Goal: Task Accomplishment & Management: Manage account settings

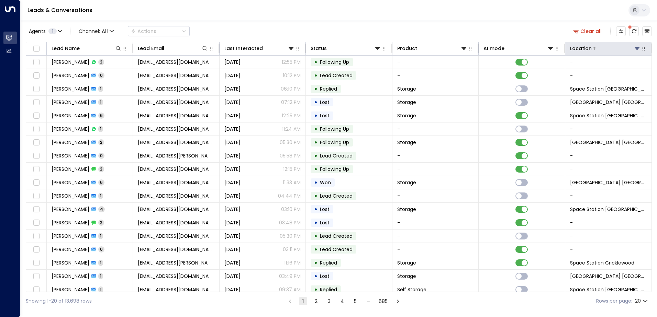
click at [638, 49] on icon at bounding box center [636, 48] width 5 height 5
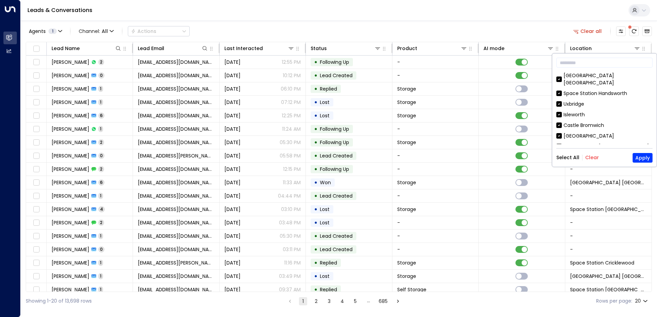
click at [585, 156] on button "Clear" at bounding box center [592, 157] width 14 height 5
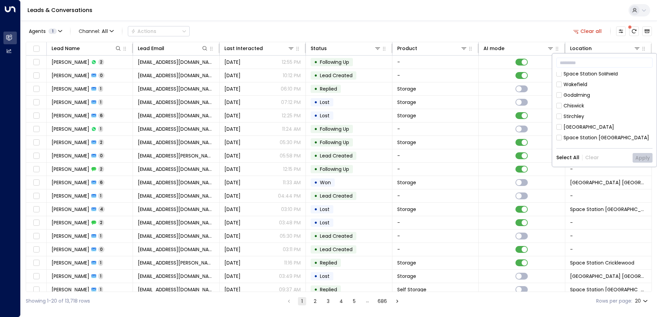
scroll to position [172, 0]
click at [640, 160] on button "Apply" at bounding box center [642, 158] width 20 height 10
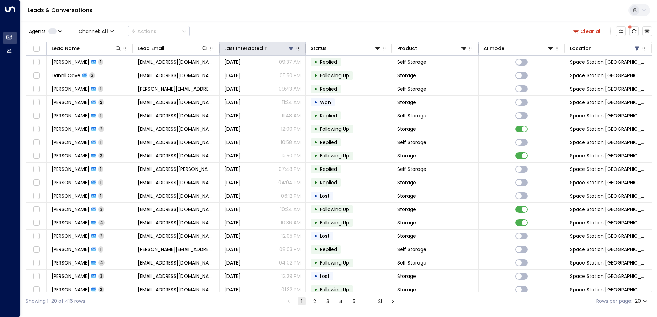
click at [263, 51] on div at bounding box center [279, 48] width 32 height 7
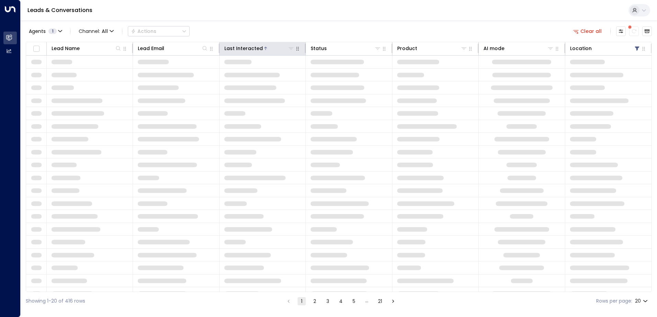
click at [263, 51] on div at bounding box center [279, 48] width 32 height 7
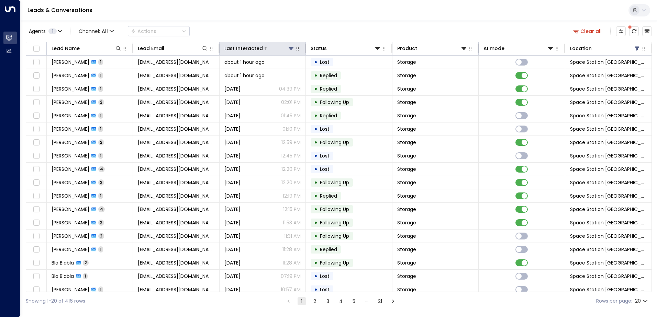
drag, startPoint x: 261, startPoint y: 51, endPoint x: 258, endPoint y: 50, distance: 3.6
click at [258, 50] on div "Last Interacted" at bounding box center [243, 48] width 38 height 8
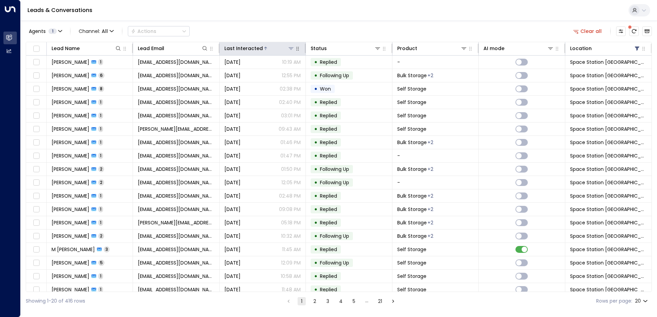
click at [258, 50] on div "Last Interacted" at bounding box center [243, 48] width 38 height 8
